Goal: Check status: Check status

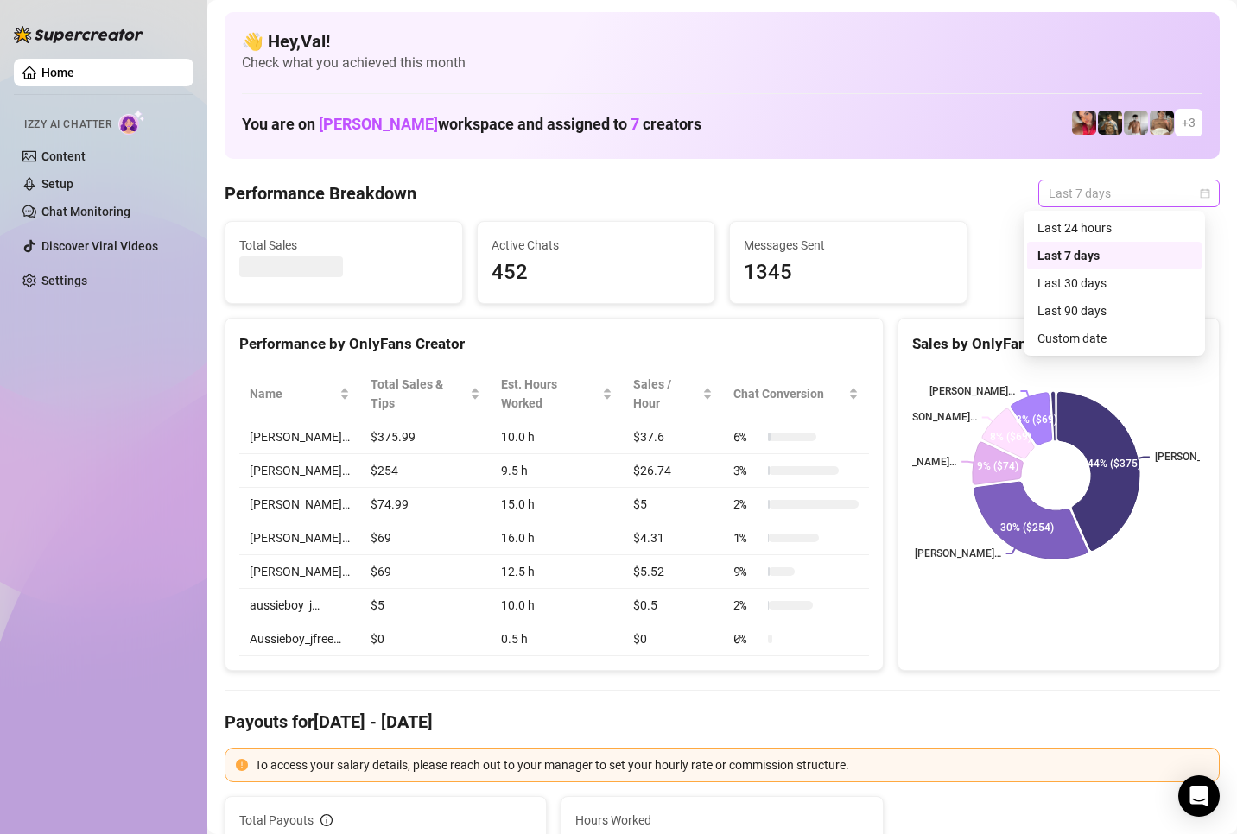
click at [1190, 187] on span "Last 7 days" at bounding box center [1128, 194] width 161 height 26
click at [1065, 336] on div "Custom date" at bounding box center [1114, 338] width 154 height 19
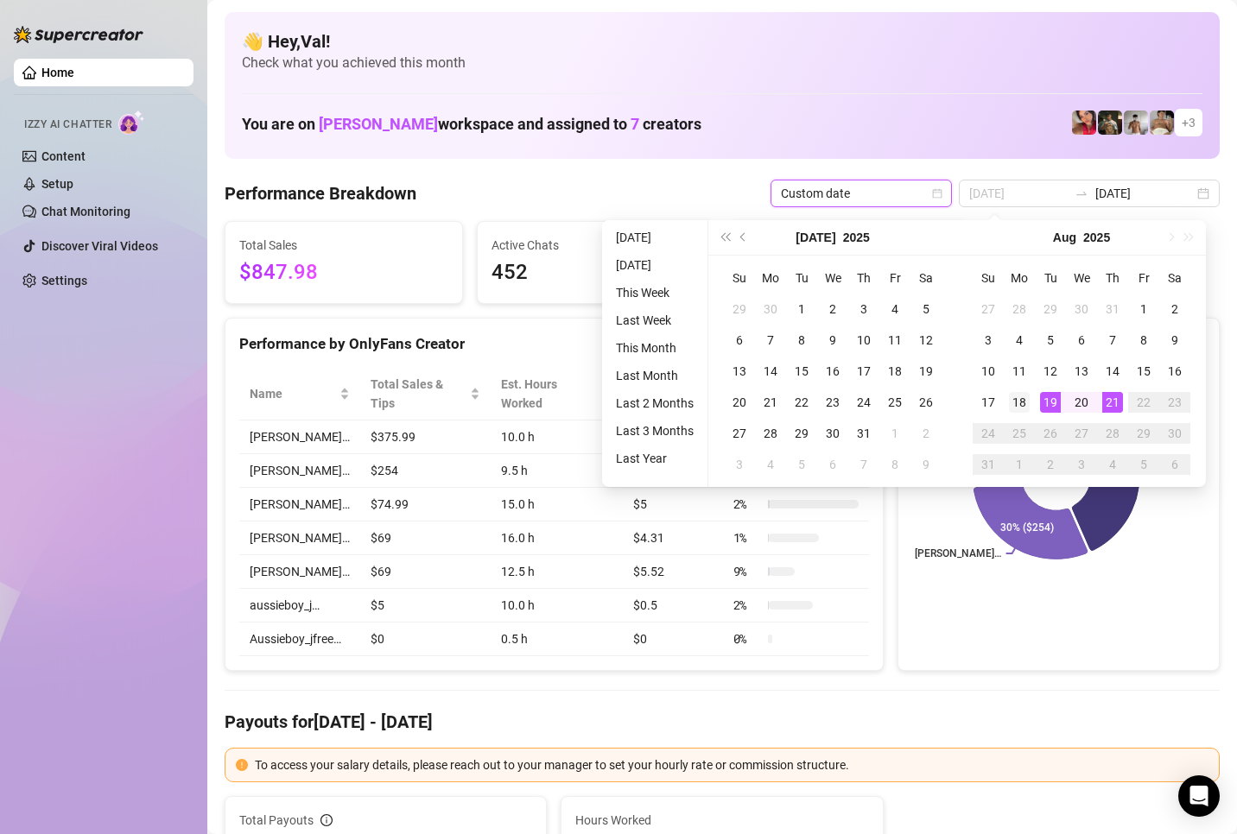
type input "[DATE]"
click at [1024, 399] on div "18" at bounding box center [1019, 402] width 21 height 21
type input "[DATE]"
drag, startPoint x: 1118, startPoint y: 403, endPoint x: 1108, endPoint y: 425, distance: 23.6
click at [1118, 402] on div "21" at bounding box center [1112, 402] width 21 height 21
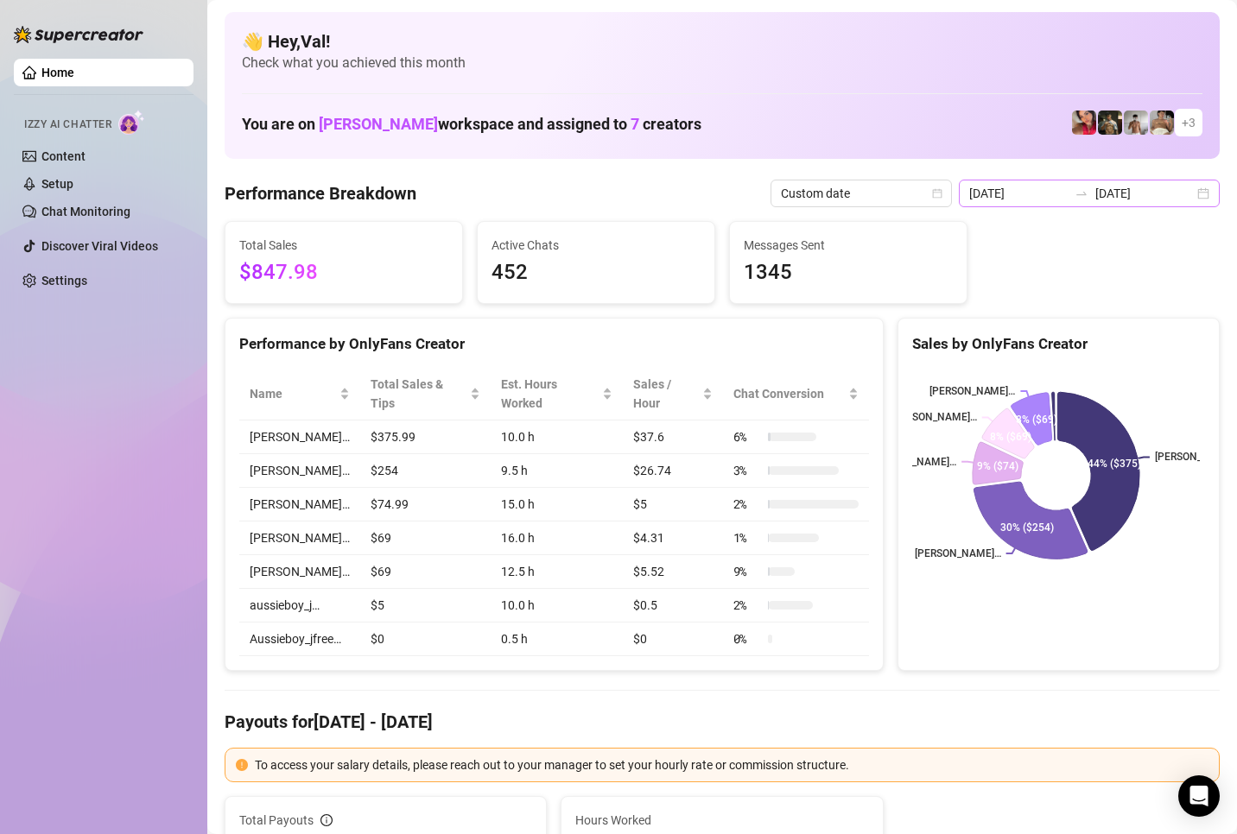
click at [1188, 196] on div "[DATE] [DATE]" at bounding box center [1089, 194] width 261 height 28
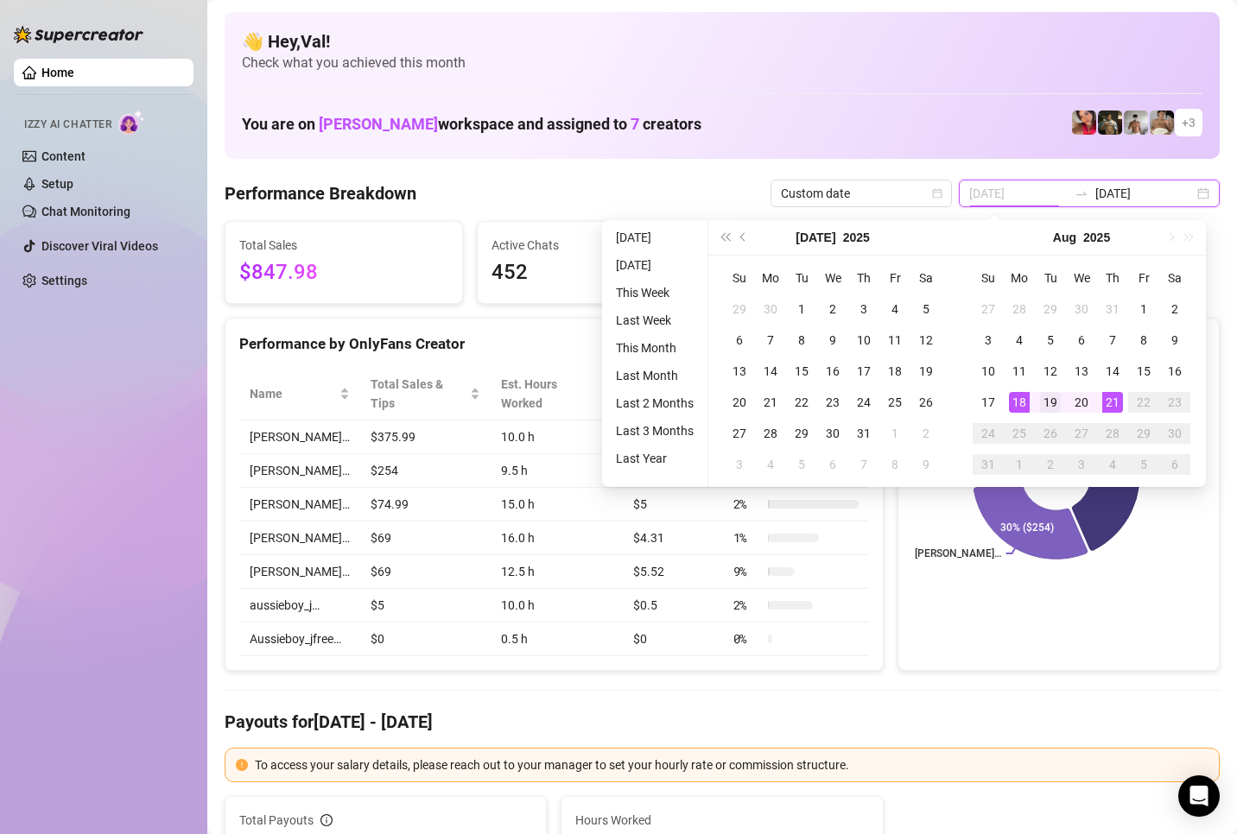
type input "[DATE]"
click at [1049, 396] on div "19" at bounding box center [1050, 402] width 21 height 21
type input "[DATE]"
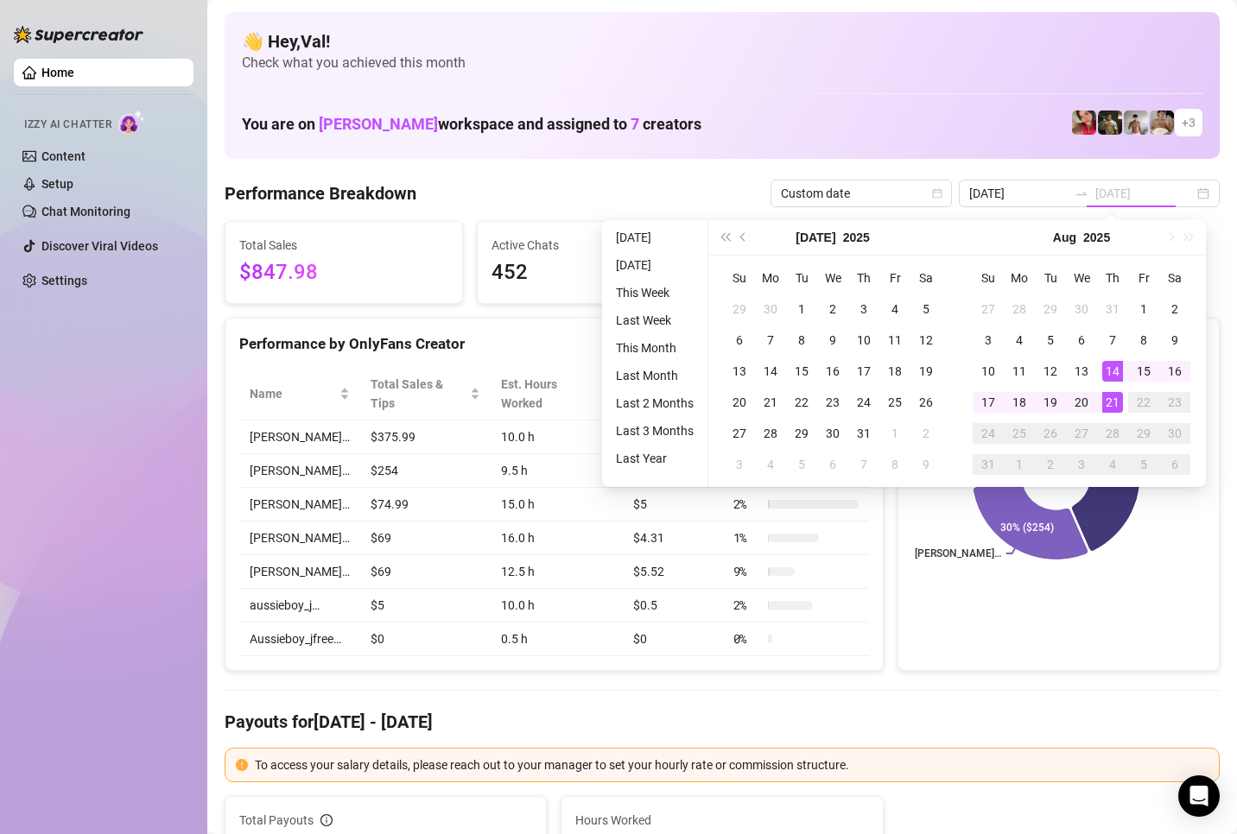
click at [1114, 394] on div "21" at bounding box center [1112, 402] width 21 height 21
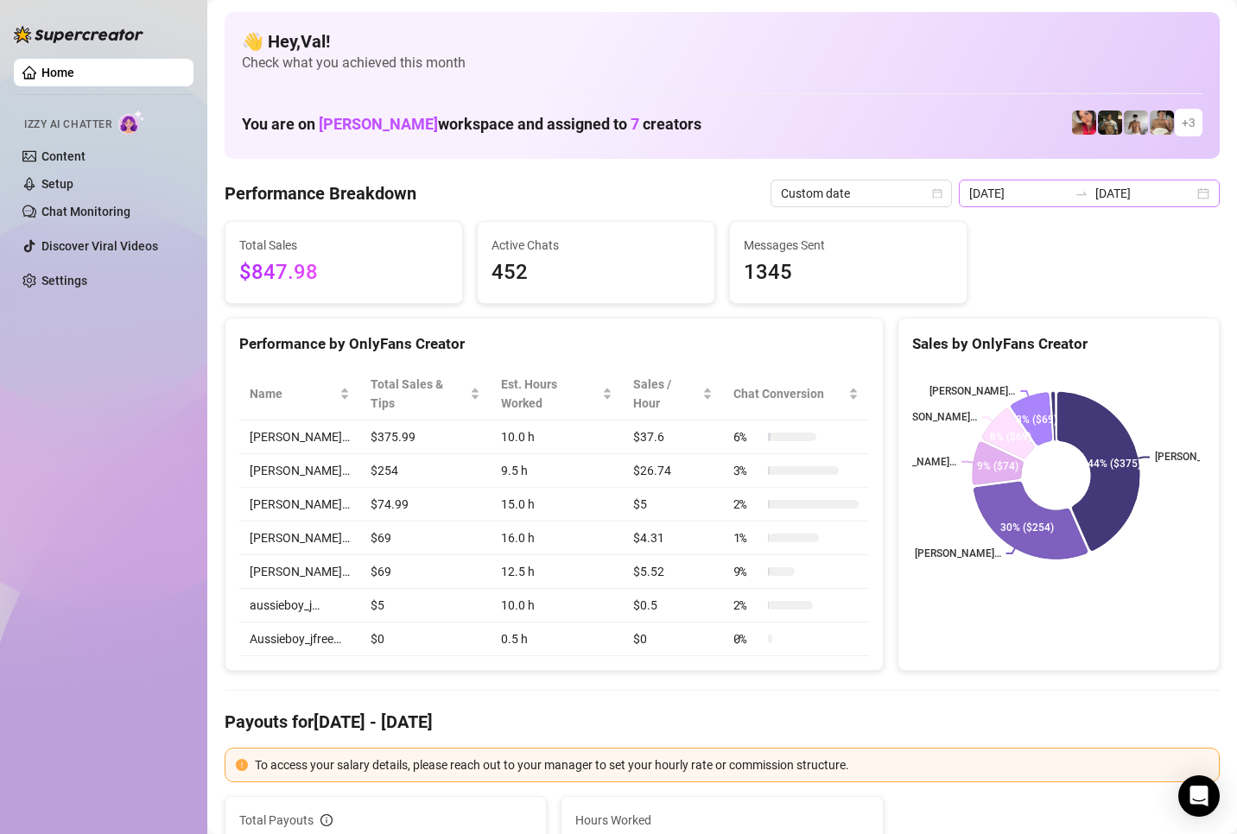
click at [1188, 190] on div "[DATE] [DATE]" at bounding box center [1089, 194] width 261 height 28
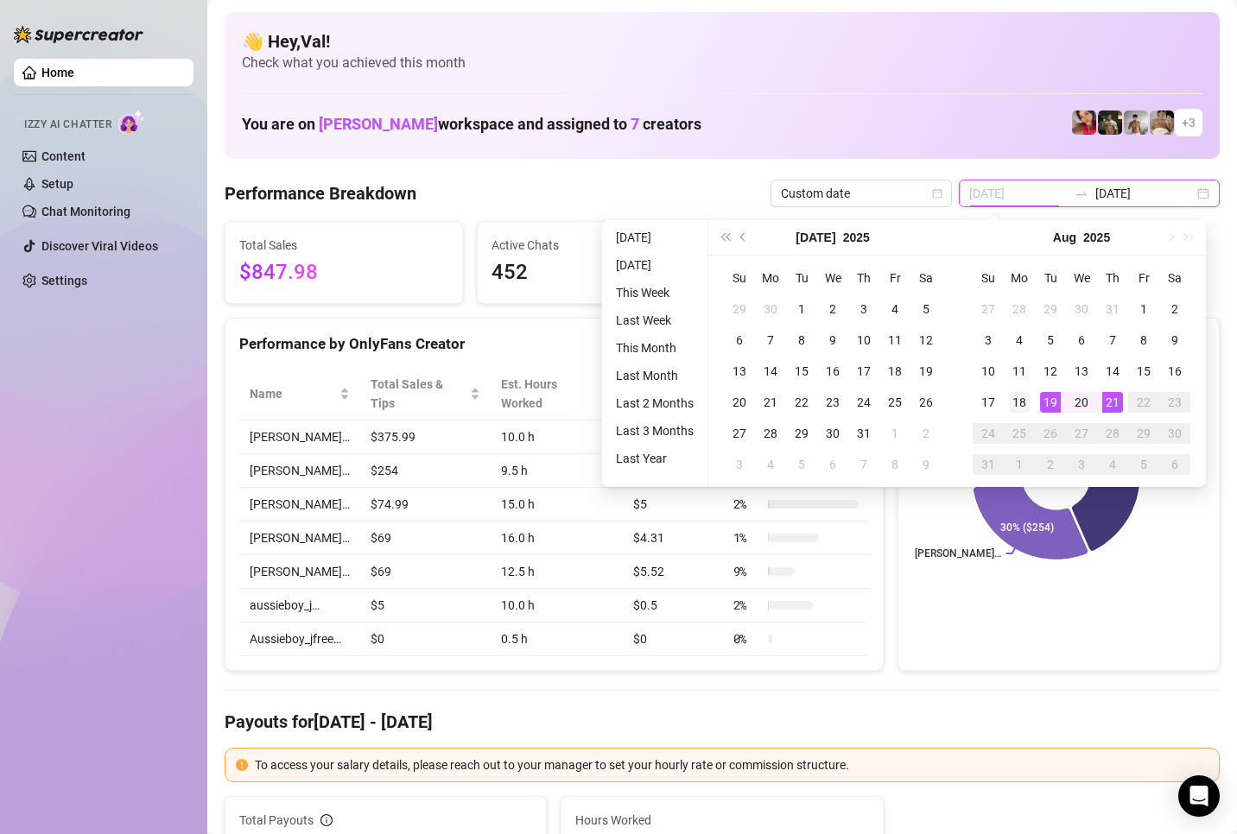
type input "[DATE]"
click at [1016, 402] on div "18" at bounding box center [1019, 402] width 21 height 21
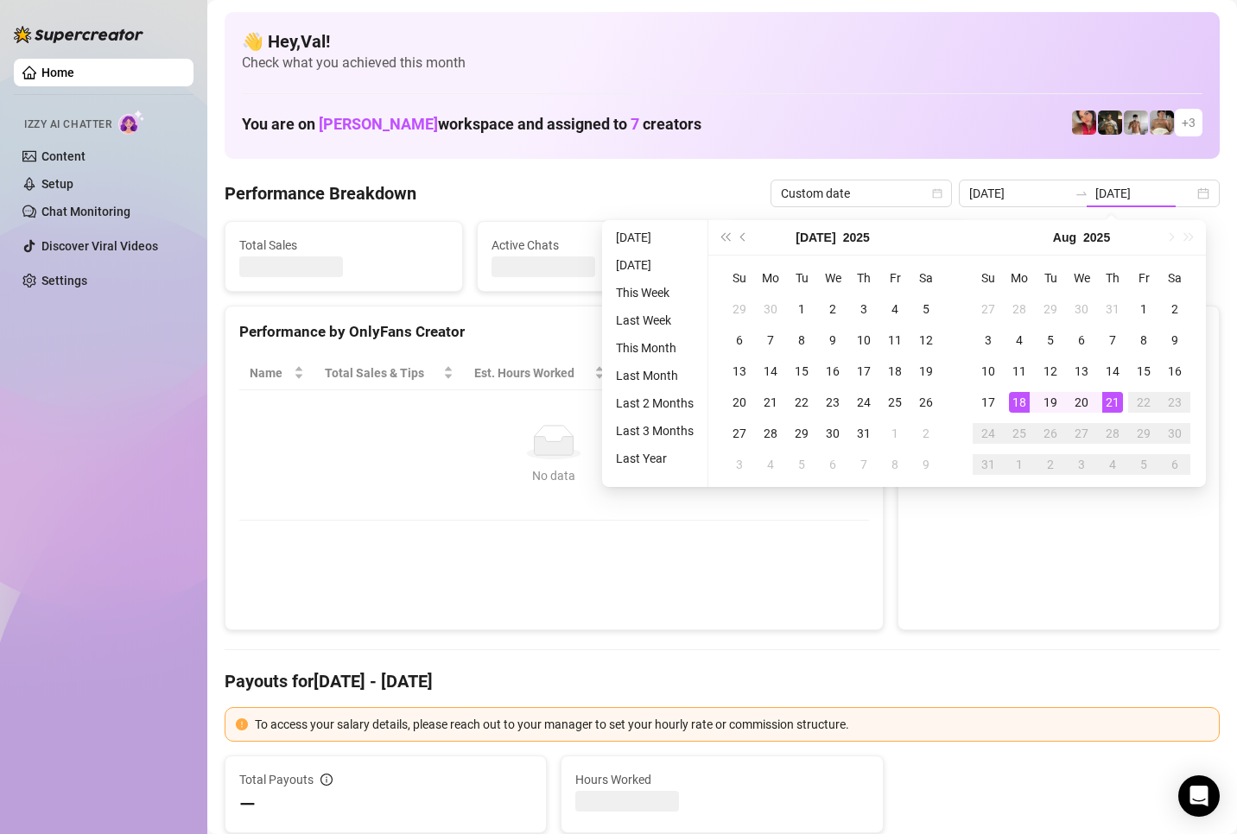
type input "[DATE]"
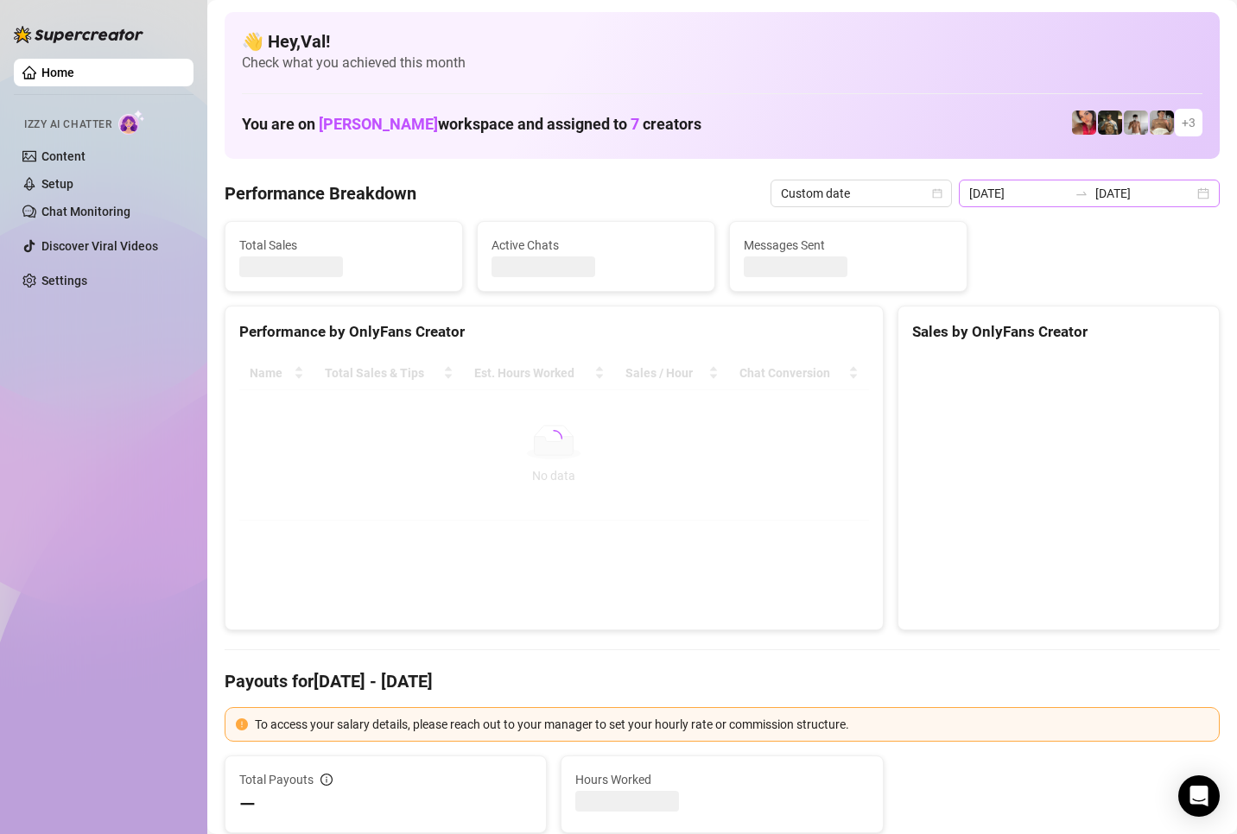
click at [1188, 193] on div "[DATE] [DATE]" at bounding box center [1089, 194] width 261 height 28
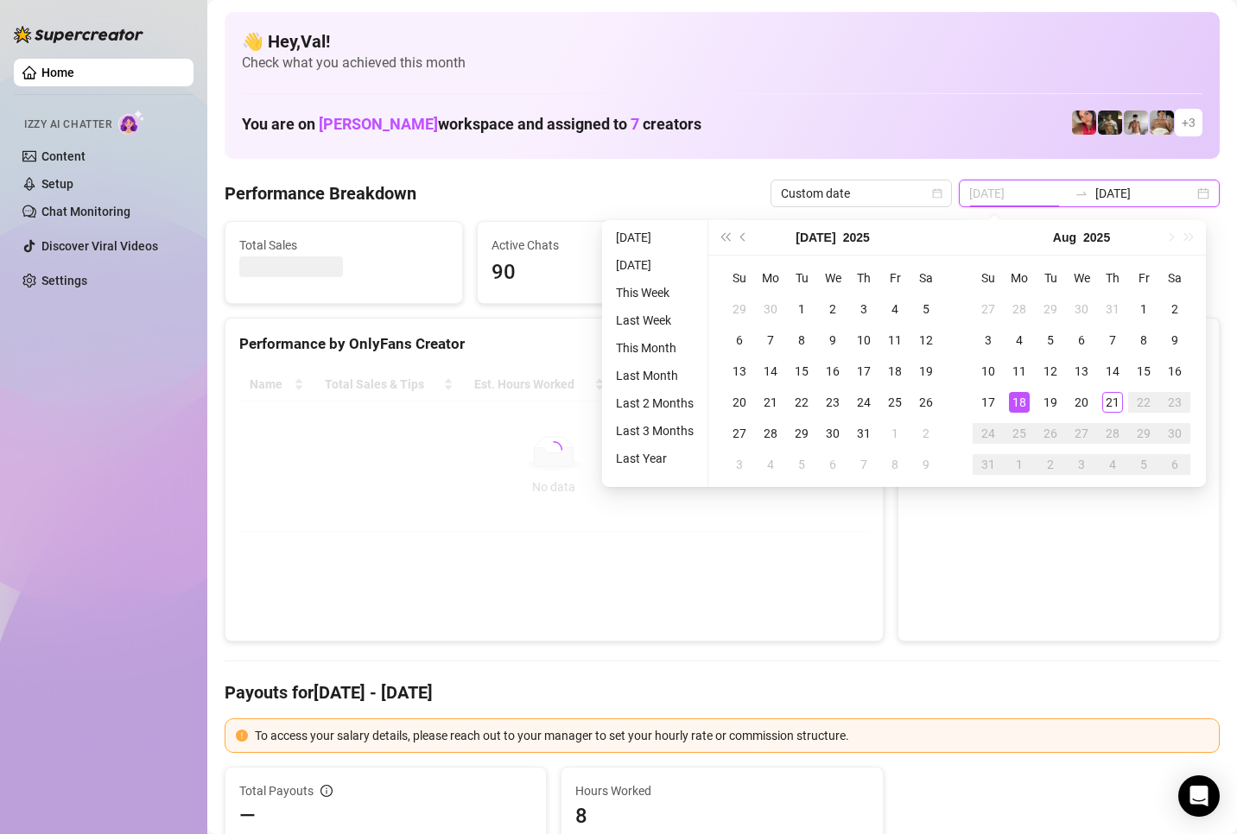
type input "[DATE]"
click at [1022, 398] on div "18" at bounding box center [1019, 402] width 21 height 21
type input "[DATE]"
click at [1112, 399] on div "21" at bounding box center [1112, 402] width 21 height 21
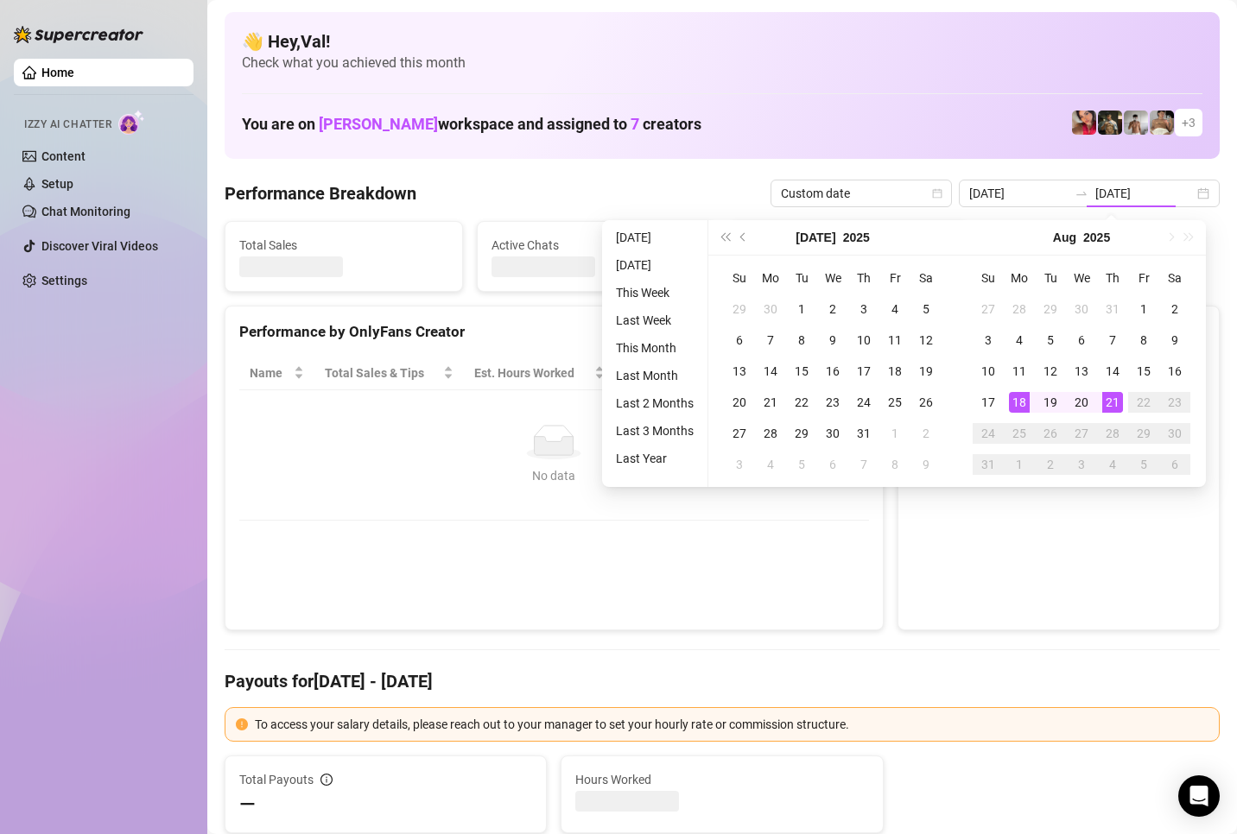
type input "[DATE]"
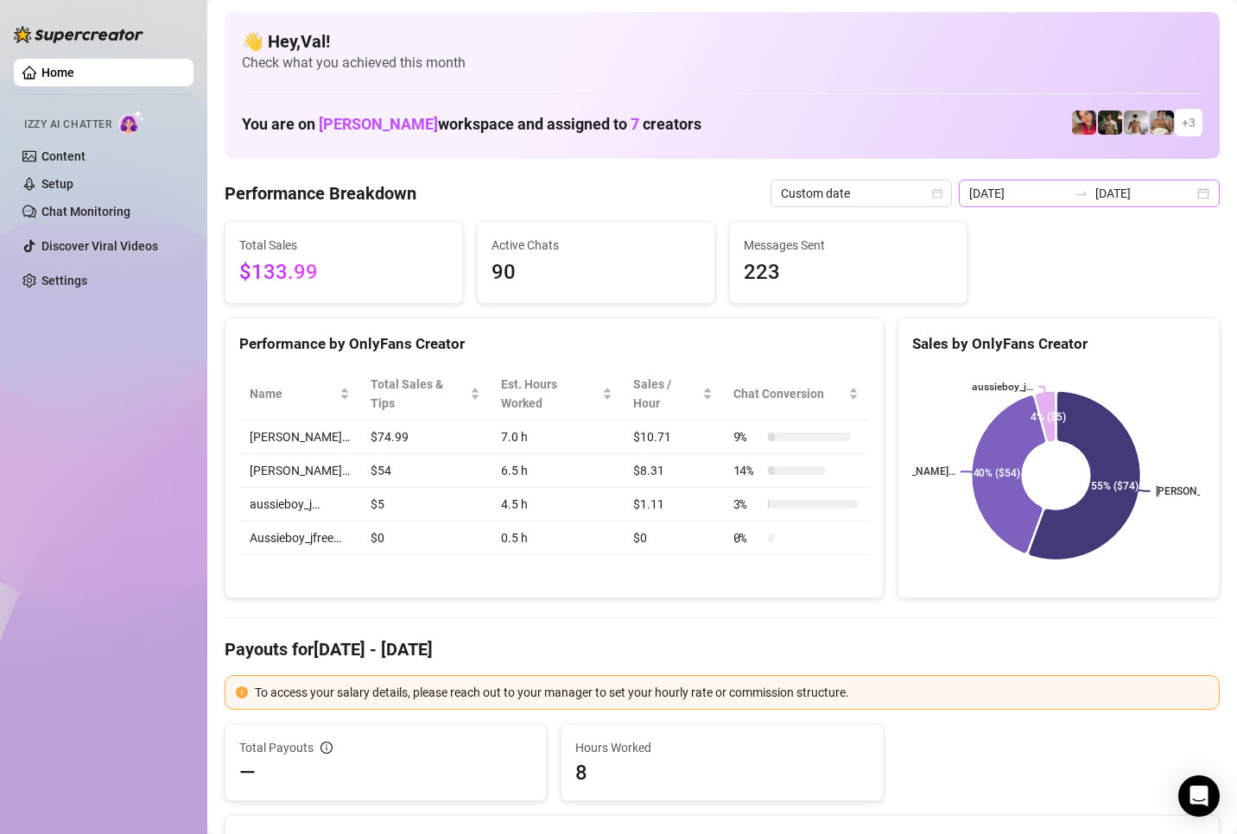
click at [1189, 188] on div "[DATE] [DATE]" at bounding box center [1089, 194] width 261 height 28
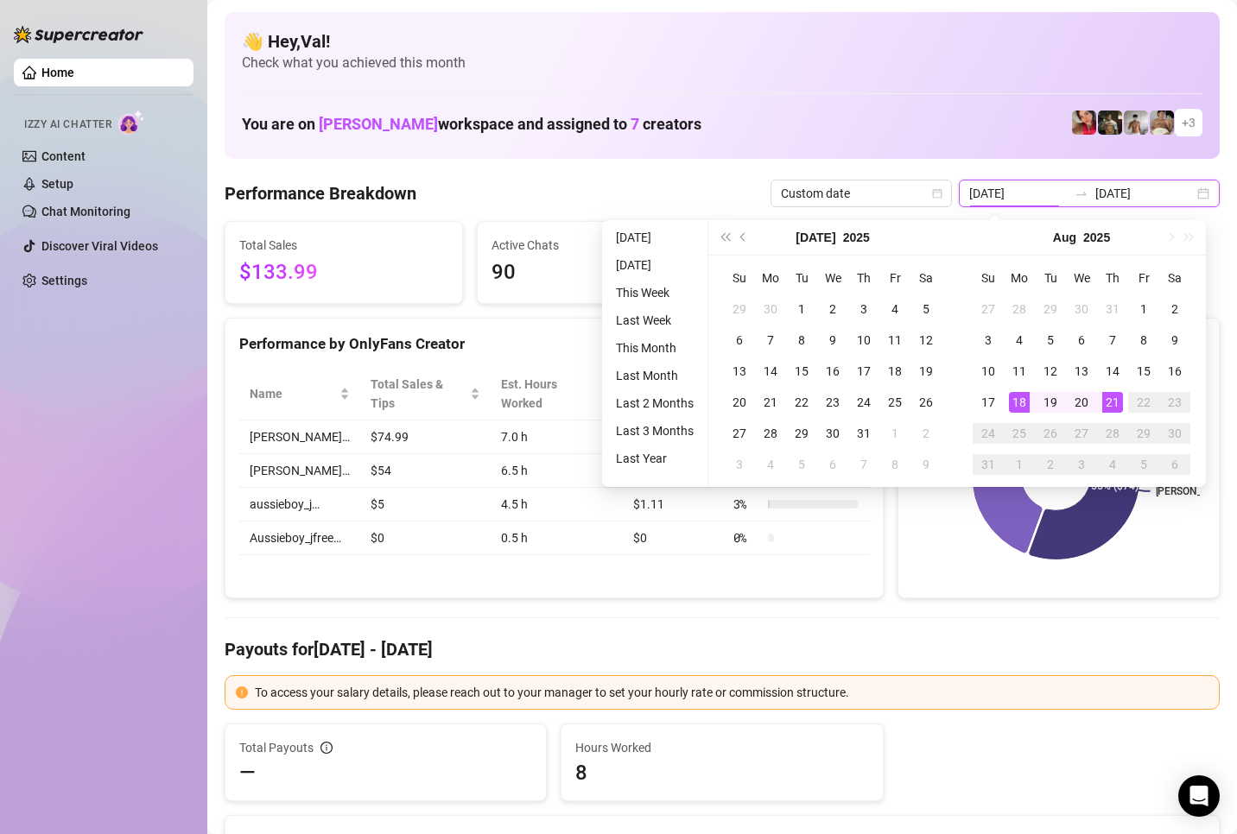
type input "[DATE]"
click at [1107, 397] on div "21" at bounding box center [1112, 402] width 21 height 21
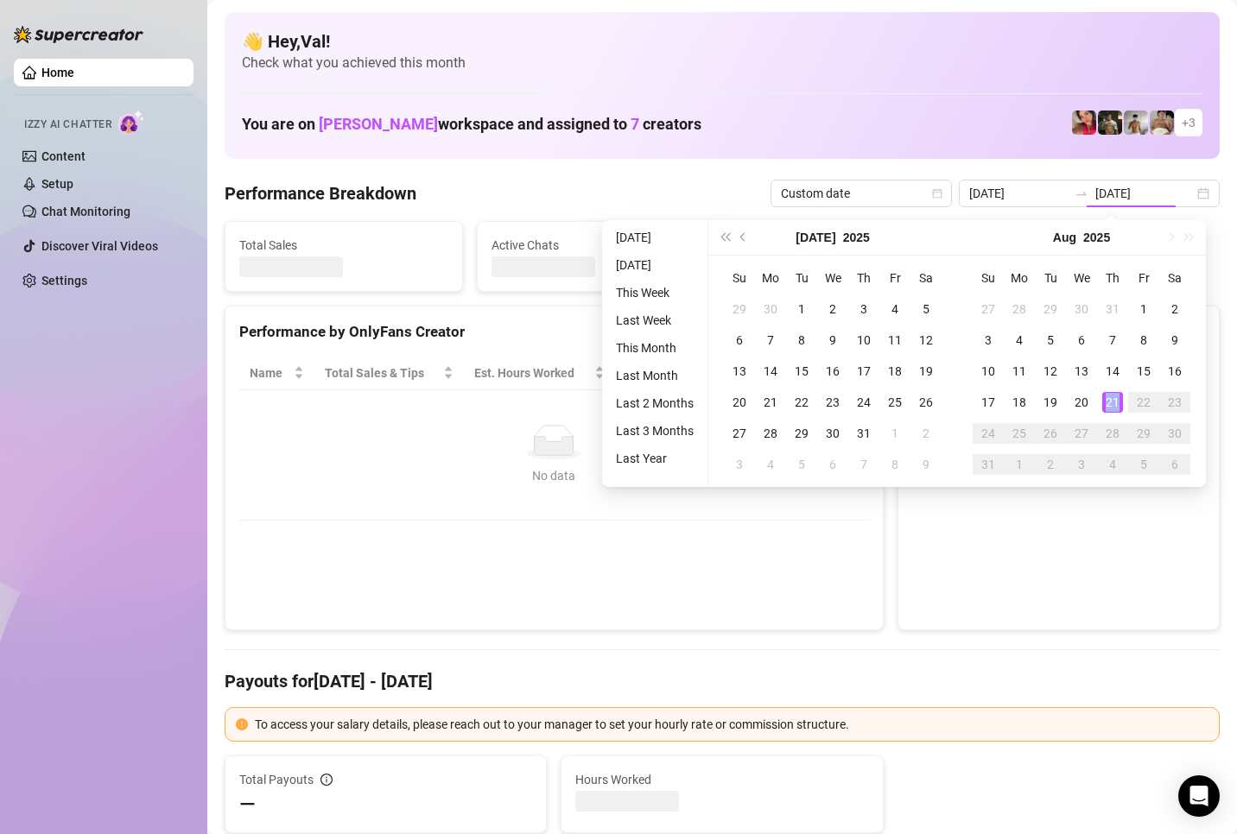
type input "[DATE]"
